Goal: Task Accomplishment & Management: Use online tool/utility

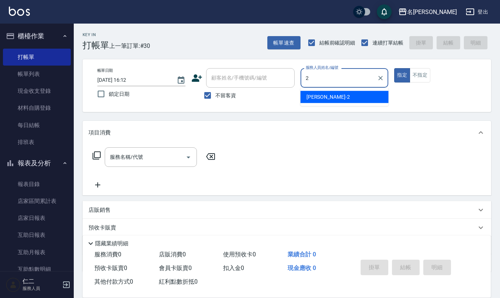
type input "2"
type button "true"
type input "[PERSON_NAME]-2"
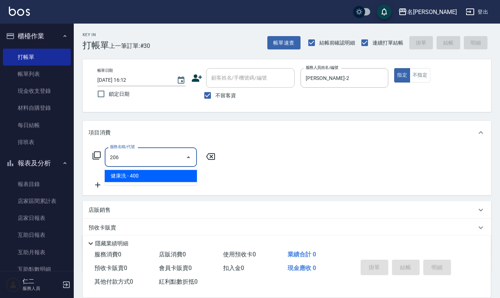
type input "健康洗(206)"
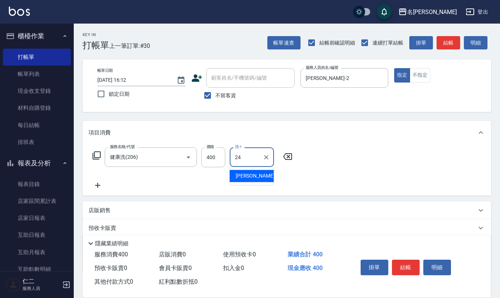
type input "[PERSON_NAME]-24"
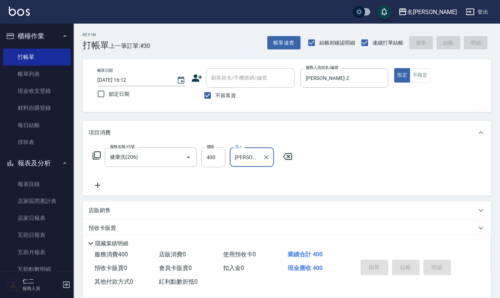
type input "[DATE] 17:14"
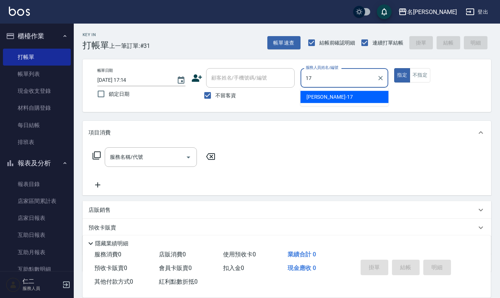
type input "[PERSON_NAME]-17"
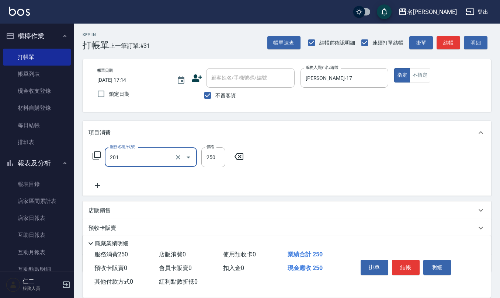
type input "洗髮(201)"
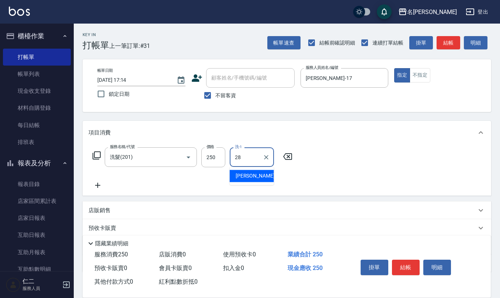
type input "[PERSON_NAME]-28"
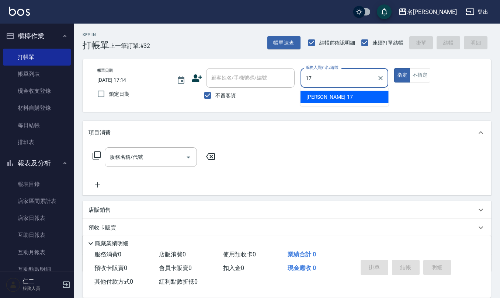
type input "[PERSON_NAME]-17"
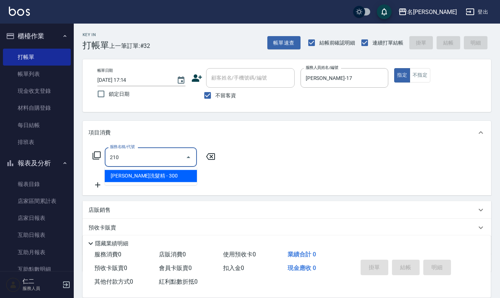
type input "[PERSON_NAME]洗髮精(210)"
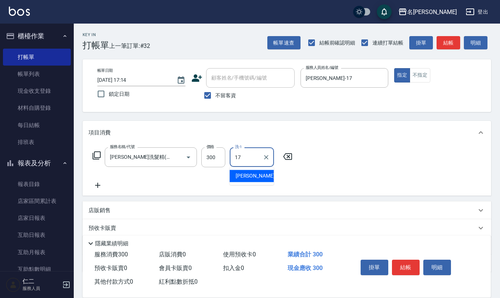
type input "[PERSON_NAME]-17"
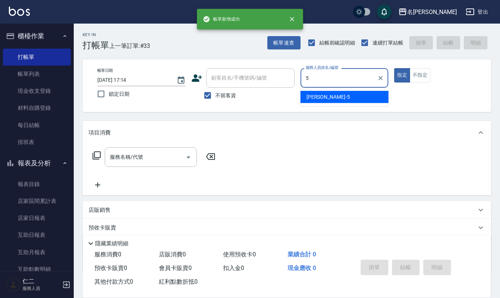
type input "[PERSON_NAME]5"
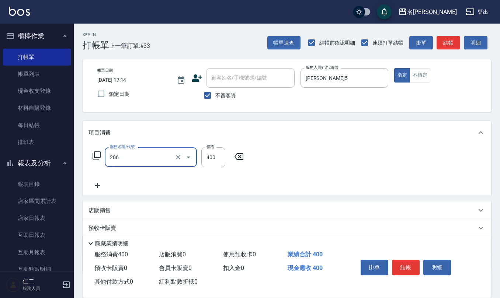
type input "健康洗(206)"
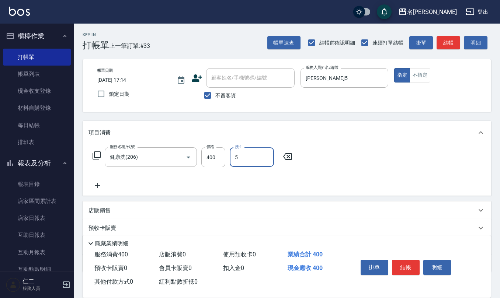
type input "[PERSON_NAME]5"
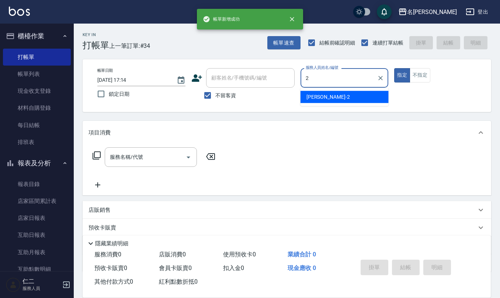
type input "[PERSON_NAME]-2"
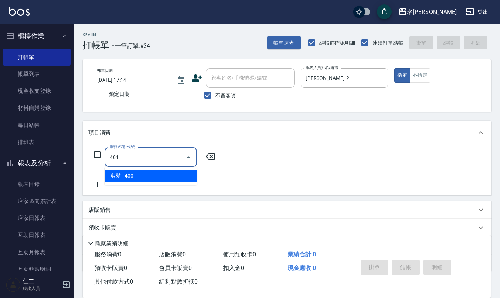
type input "剪髮(401)"
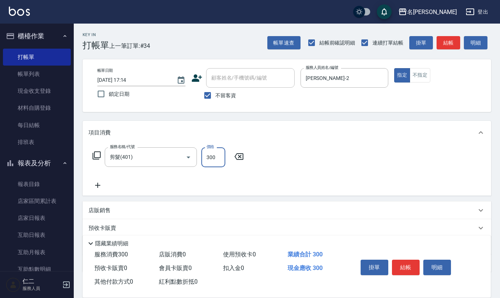
type input "300"
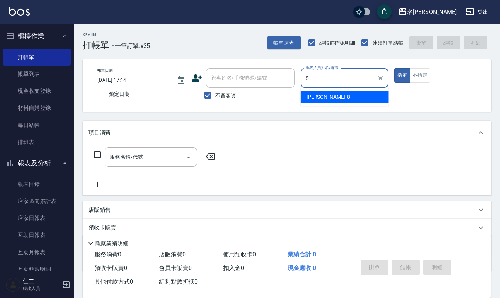
type input "[PERSON_NAME]-8"
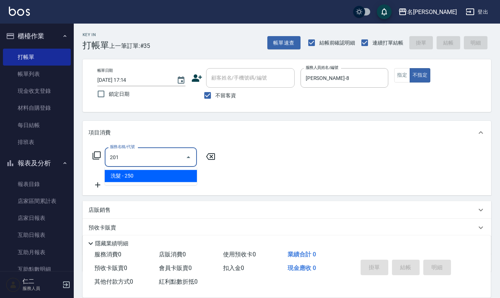
type input "洗髮(201)"
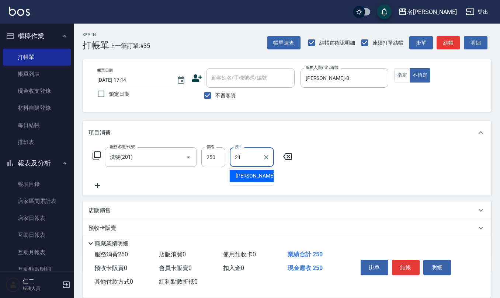
type input "[PERSON_NAME]-21"
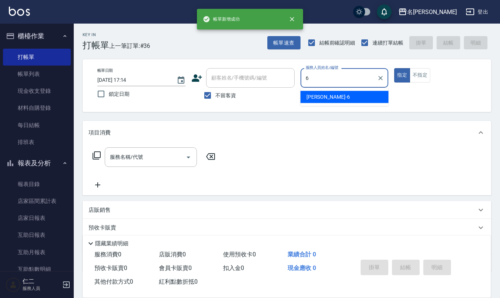
type input "[PERSON_NAME]-6"
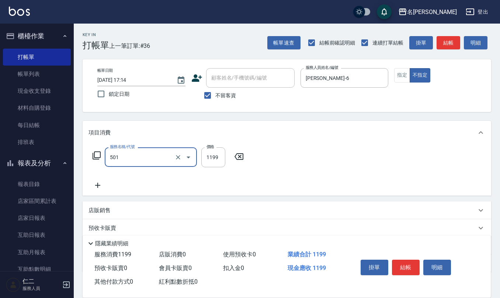
type input "染髮(501)"
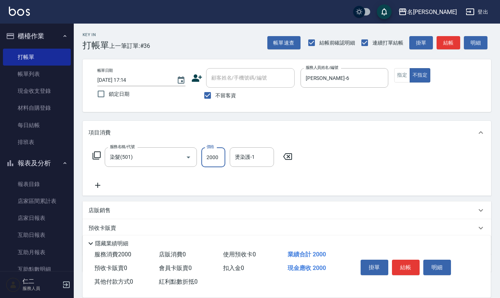
type input "2000"
type input "[PERSON_NAME]-20"
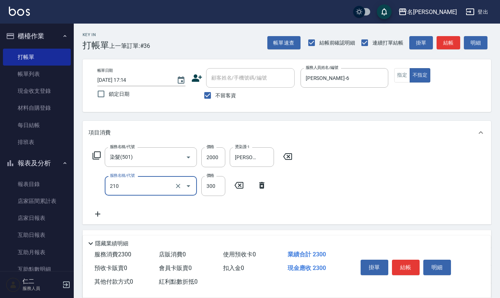
type input "[PERSON_NAME]洗髮精(210)"
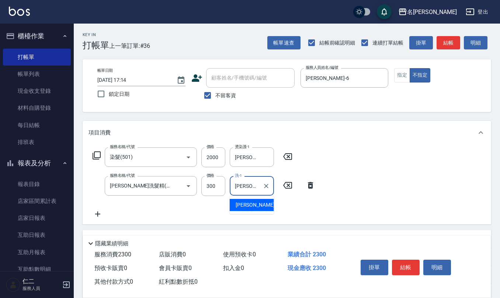
type input "[PERSON_NAME]-20"
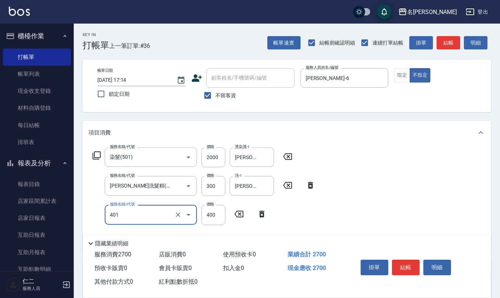
type input "剪髮(401)"
type input "200"
click at [210, 97] on input "不留客資" at bounding box center [207, 95] width 15 height 15
checkbox input "false"
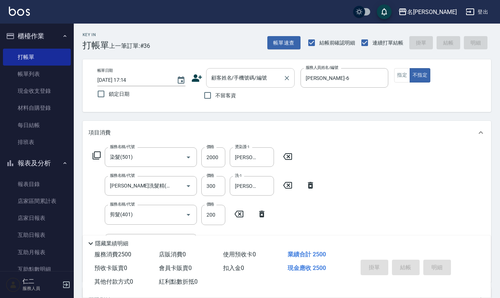
click at [229, 75] on div "顧客姓名/手機號碼/編號 顧客姓名/手機號碼/編號" at bounding box center [250, 78] width 89 height 20
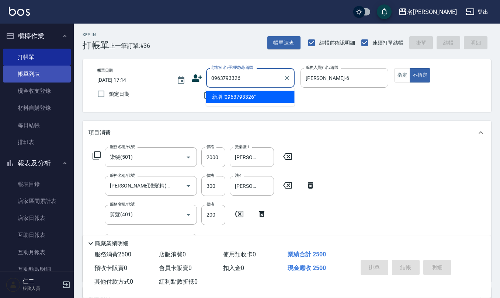
drag, startPoint x: 231, startPoint y: 75, endPoint x: 64, endPoint y: 66, distance: 167.0
click at [67, 67] on div "名留仁二 登出 櫃檯作業 打帳單 帳單列表 現金收支登錄 材料自購登錄 每日結帳 排班表 報表及分析 報表目錄 店家區間累計表 店家日報表 互助日報表 互助月…" at bounding box center [250, 223] width 500 height 446
type input "0963793326"
click at [195, 78] on icon at bounding box center [196, 78] width 11 height 11
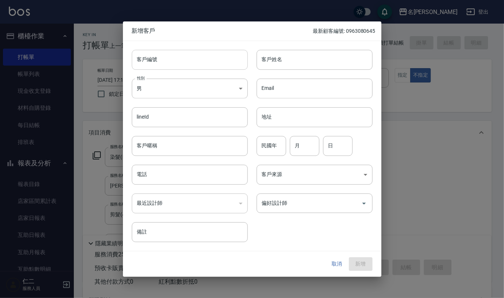
click at [199, 63] on input "客戶編號" at bounding box center [190, 60] width 116 height 20
paste input "0963793326"
type input "0963793326"
click at [178, 179] on input "電話" at bounding box center [190, 175] width 116 height 20
paste input "0963793326"
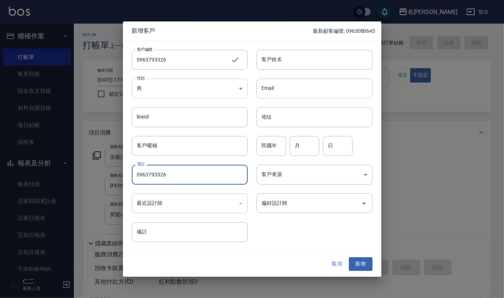
type input "0963793326"
click at [192, 90] on body "名留仁二 登出 櫃檯作業 打帳單 帳單列表 現金收支登錄 材料自購登錄 每日結帳 排班表 報表及分析 報表目錄 店家區間累計表 店家日報表 互助日報表 互助月…" at bounding box center [252, 223] width 504 height 446
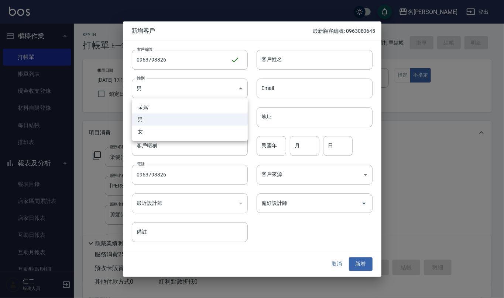
click at [190, 135] on li "女" at bounding box center [190, 132] width 116 height 12
type input "[DEMOGRAPHIC_DATA]"
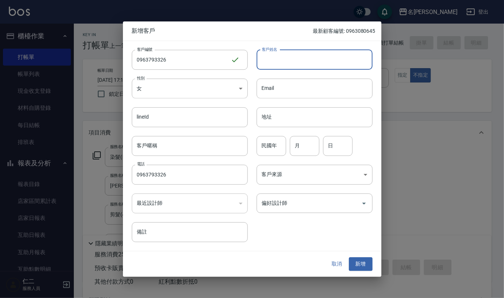
click at [277, 53] on input "客戶姓名" at bounding box center [314, 60] width 116 height 20
type input "許瑀謙"
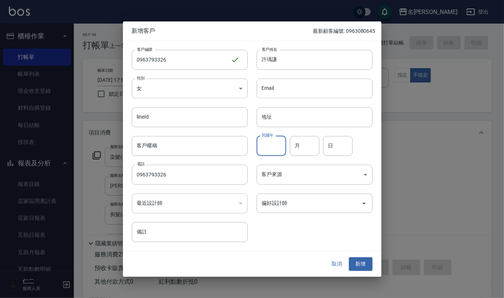
click at [274, 145] on input "民國年" at bounding box center [271, 146] width 30 height 20
type input "86"
type input "8"
type input "6"
click at [365, 265] on button "新增" at bounding box center [361, 265] width 24 height 14
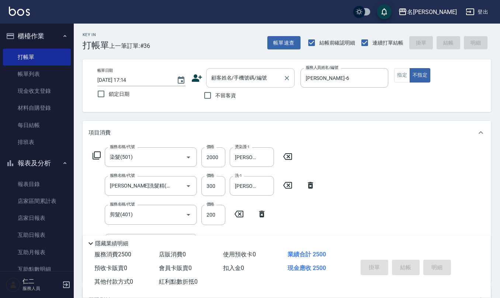
click at [225, 77] on input "顧客姓名/手機號碼/編號" at bounding box center [245, 78] width 71 height 13
paste input "0963793326"
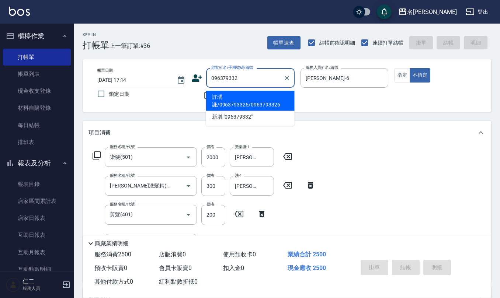
type input "許瑀謙/0963793326/0963793326"
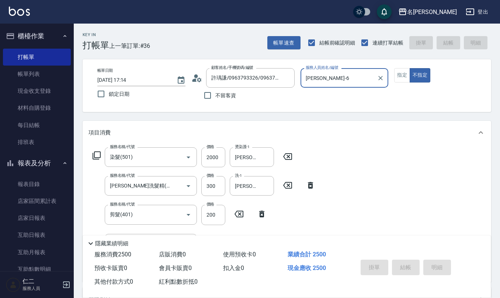
type input "[DATE] 17:15"
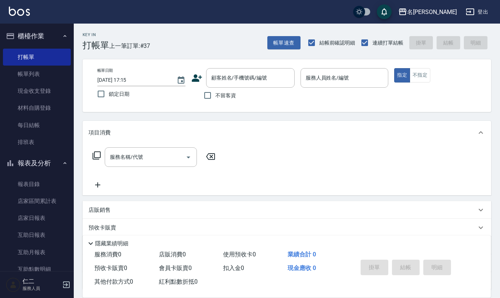
click at [221, 97] on span "不留客資" at bounding box center [225, 96] width 21 height 8
click at [215, 97] on input "不留客資" at bounding box center [207, 95] width 15 height 15
checkbox input "true"
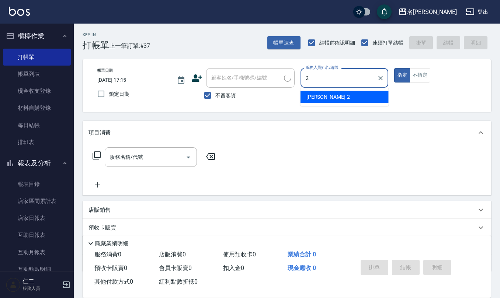
type input "[PERSON_NAME]-2"
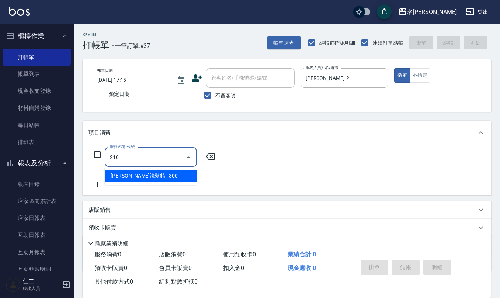
type input "[PERSON_NAME]洗髮精(210)"
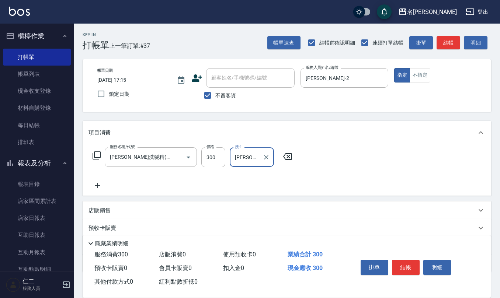
type input "[PERSON_NAME]-33"
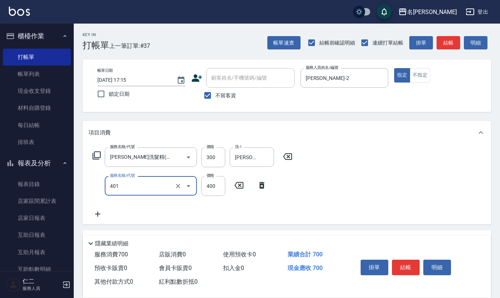
type input "剪髮(401)"
type input "350"
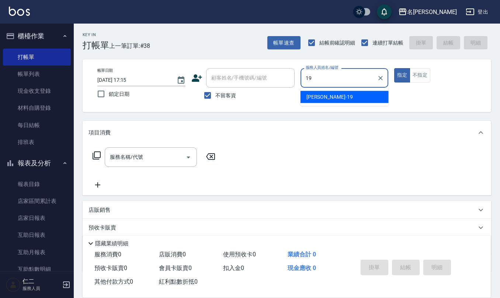
type input "[PERSON_NAME]-19"
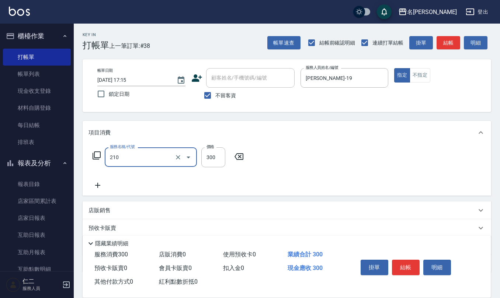
type input "[PERSON_NAME]洗髮精(210)"
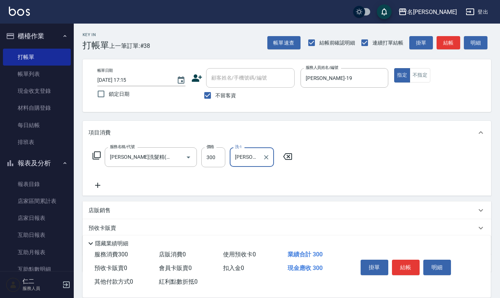
type input "[PERSON_NAME]橙-11"
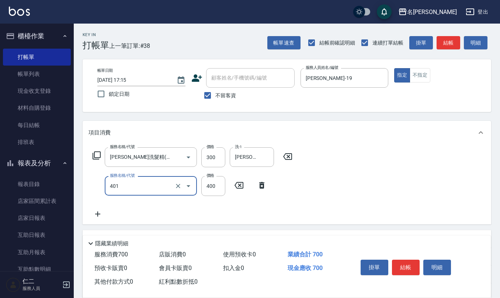
type input "剪髮(401)"
type input "500"
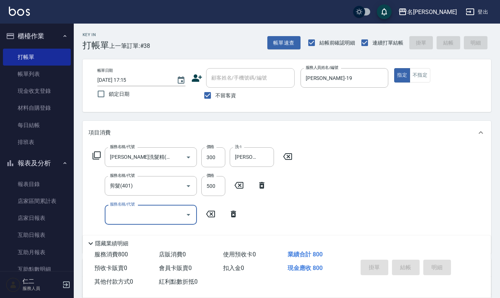
type input "[DATE] 17:16"
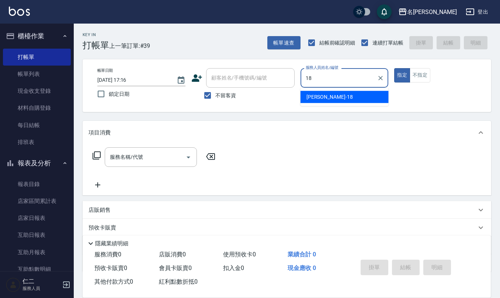
type input "[PERSON_NAME]-18"
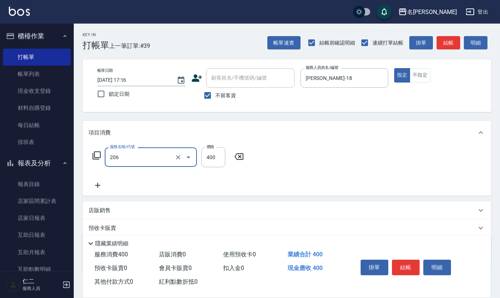
type input "健康洗(206)"
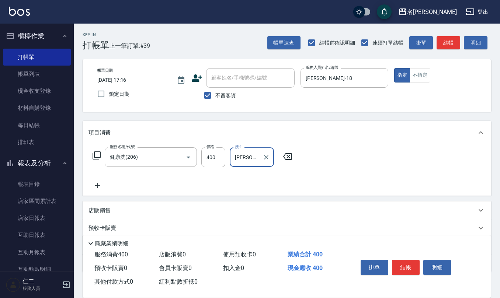
type input "[PERSON_NAME]-28"
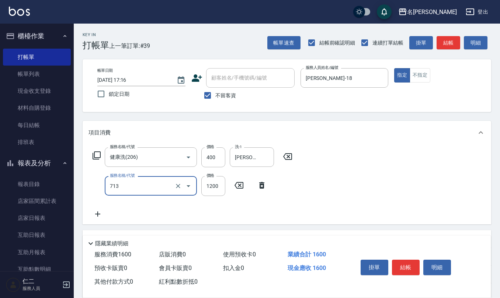
type input "水樣結構式1200(713)"
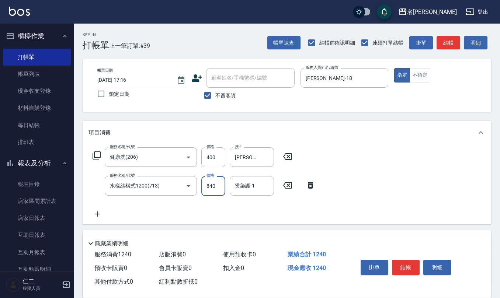
type input "840"
type input "[PERSON_NAME]-28"
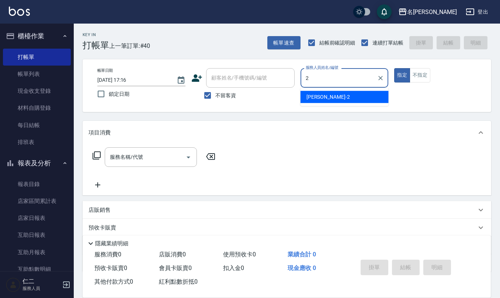
type input "[PERSON_NAME]-2"
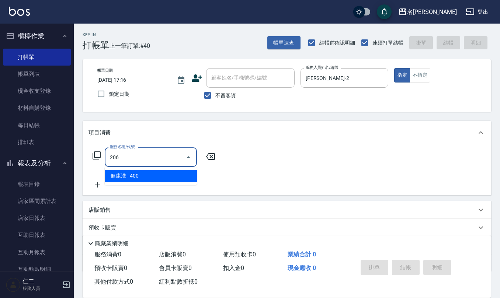
type input "健康洗(206)"
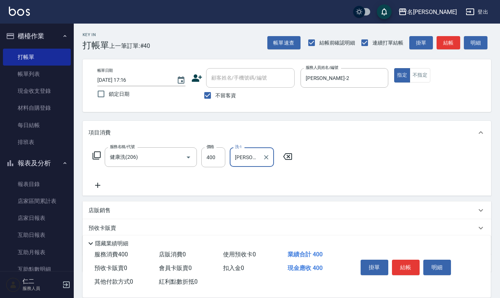
type input "[PERSON_NAME]-33"
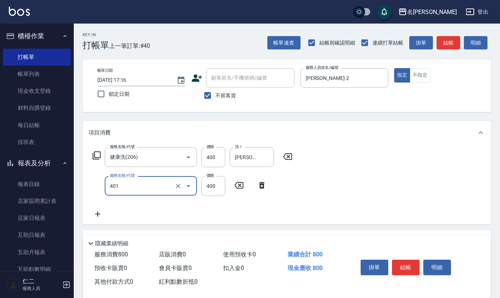
type input "剪髮(401)"
type input "350"
